Goal: Contribute content: Add original content to the website for others to see

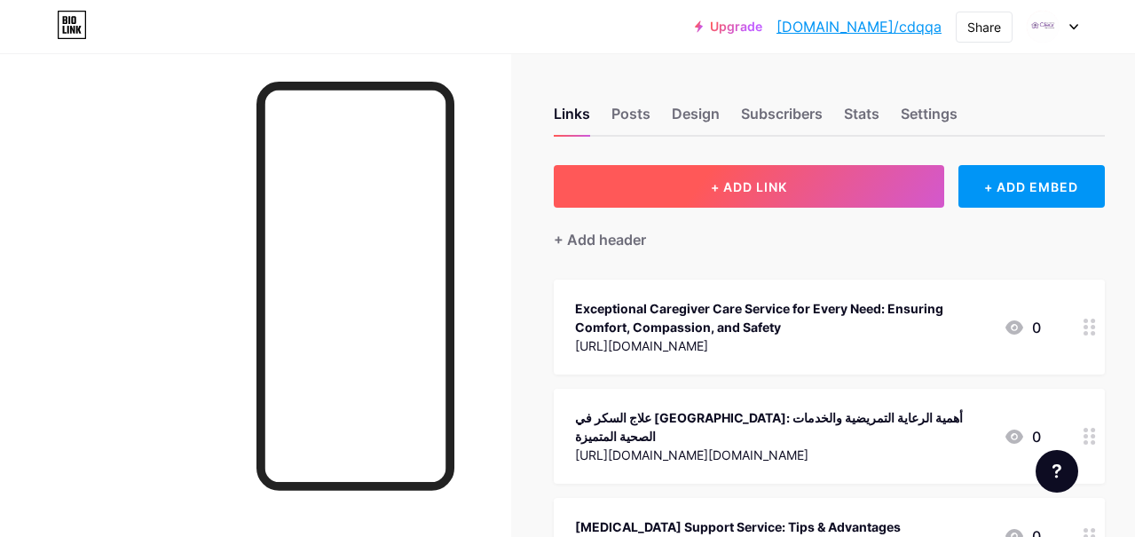
click at [757, 191] on span "+ ADD LINK" at bounding box center [749, 186] width 76 height 15
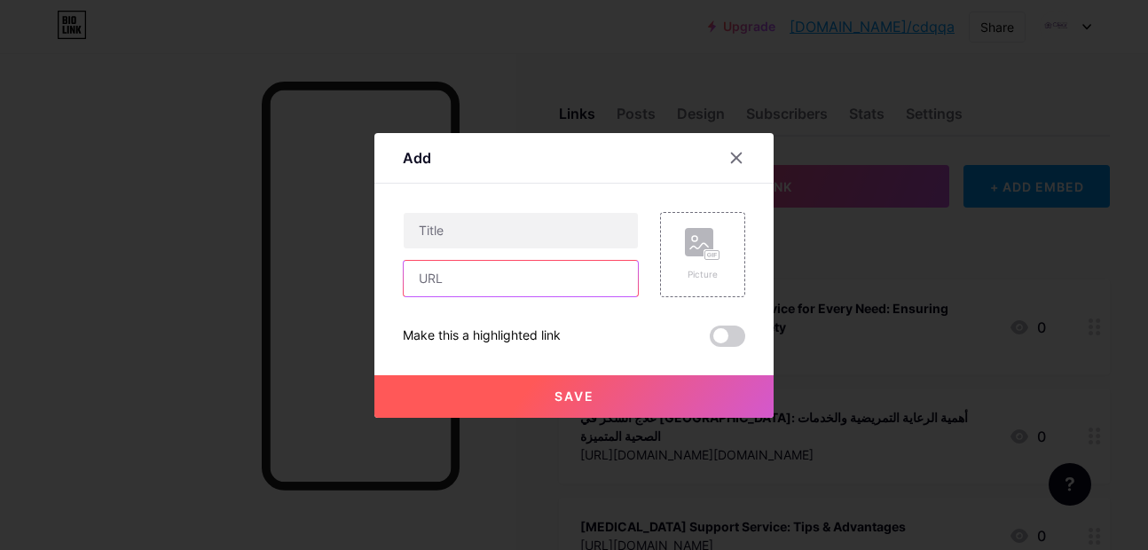
click at [434, 279] on input "text" at bounding box center [521, 279] width 234 height 36
paste input "[URL][DOMAIN_NAME][GEOGRAPHIC_DATA]"
type input "[URL][DOMAIN_NAME][GEOGRAPHIC_DATA]"
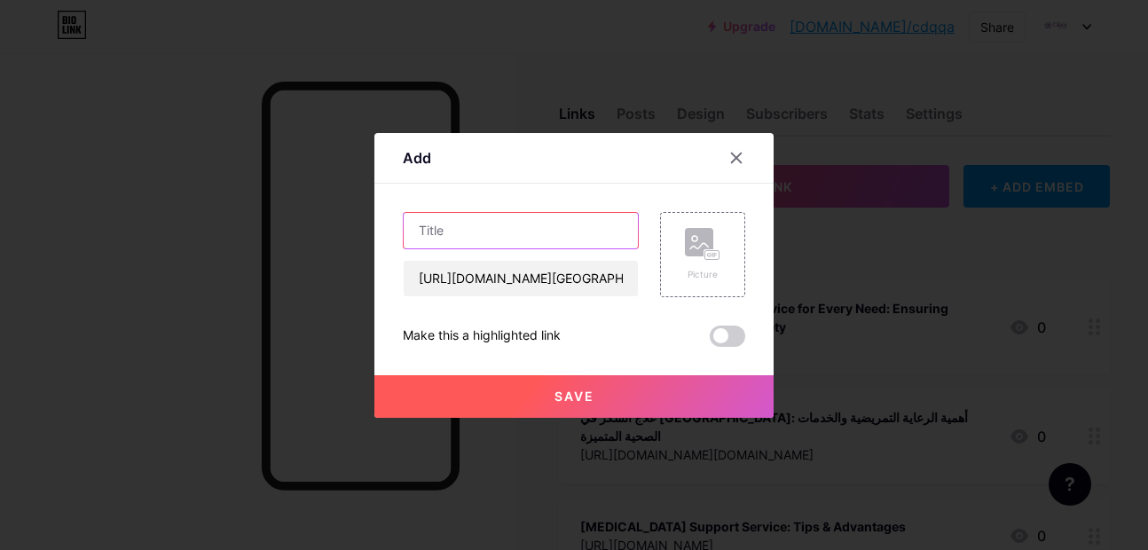
click at [448, 229] on input "text" at bounding box center [521, 231] width 234 height 36
paste input "Nurses in [GEOGRAPHIC_DATA] and Essential Healthcare Services"
type input "Nurses in [GEOGRAPHIC_DATA] and Essential Healthcare Services"
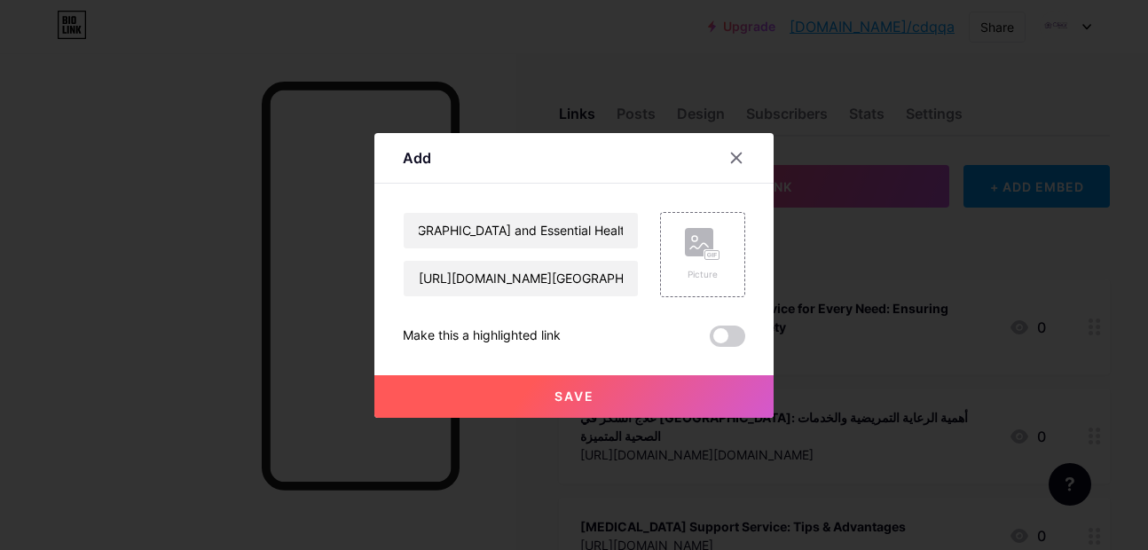
click at [573, 400] on span "Save" at bounding box center [575, 396] width 40 height 15
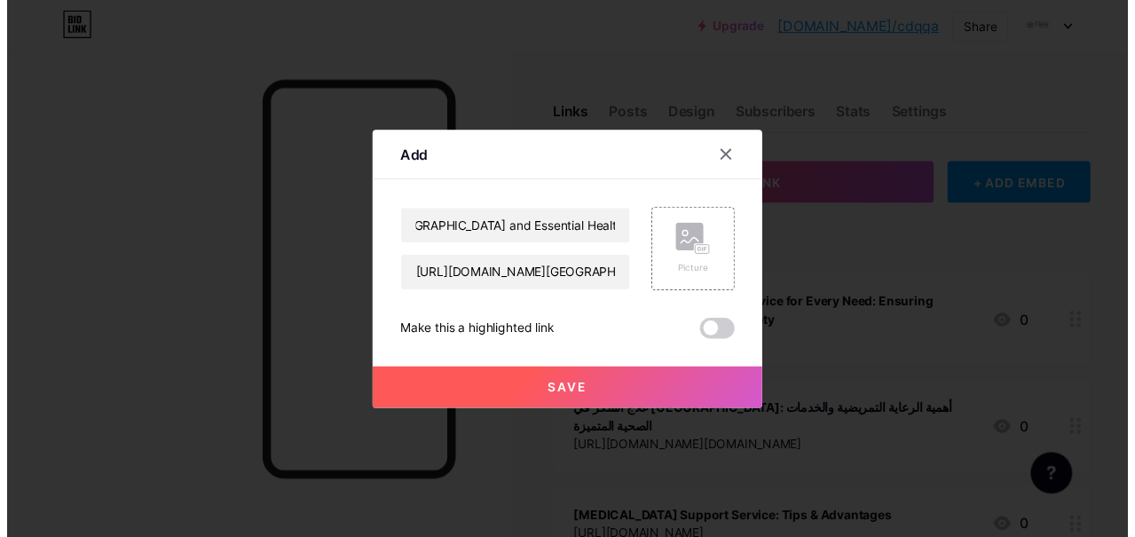
scroll to position [0, 0]
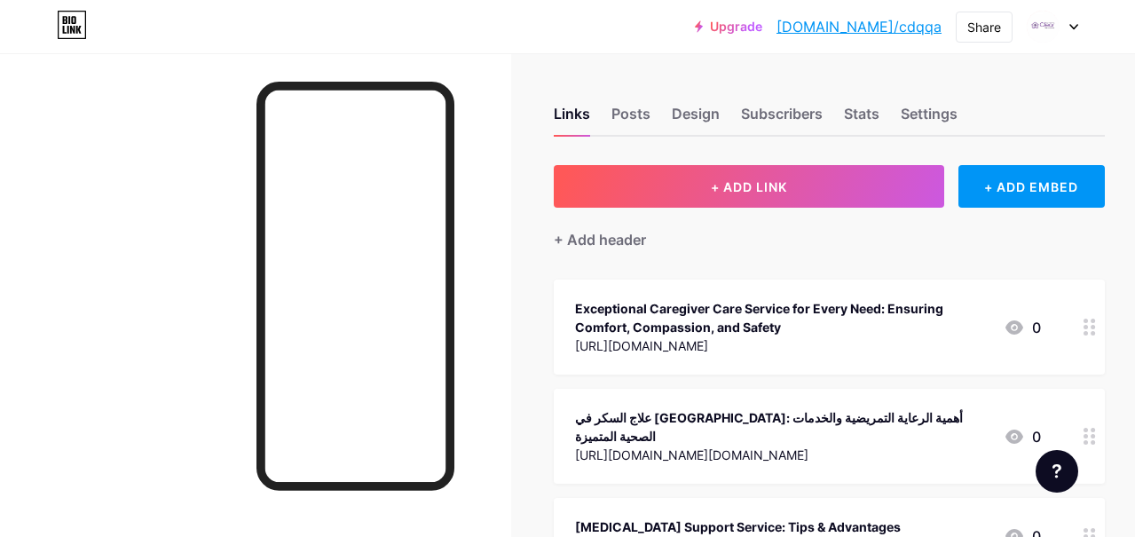
click at [892, 31] on link "[DOMAIN_NAME]/cdqqa" at bounding box center [859, 26] width 165 height 21
